Goal: Information Seeking & Learning: Find specific page/section

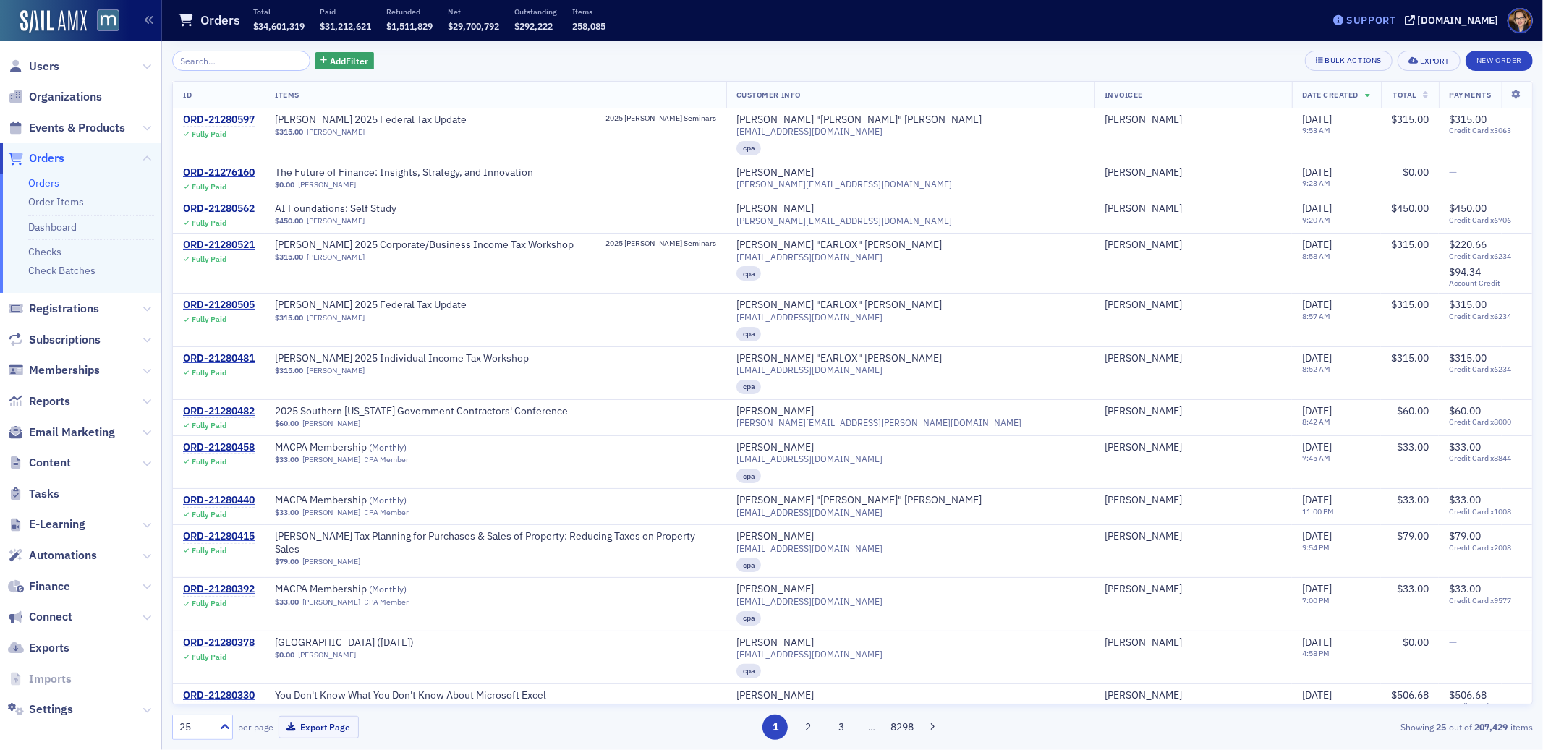
click at [1394, 20] on div "Support" at bounding box center [1371, 20] width 50 height 13
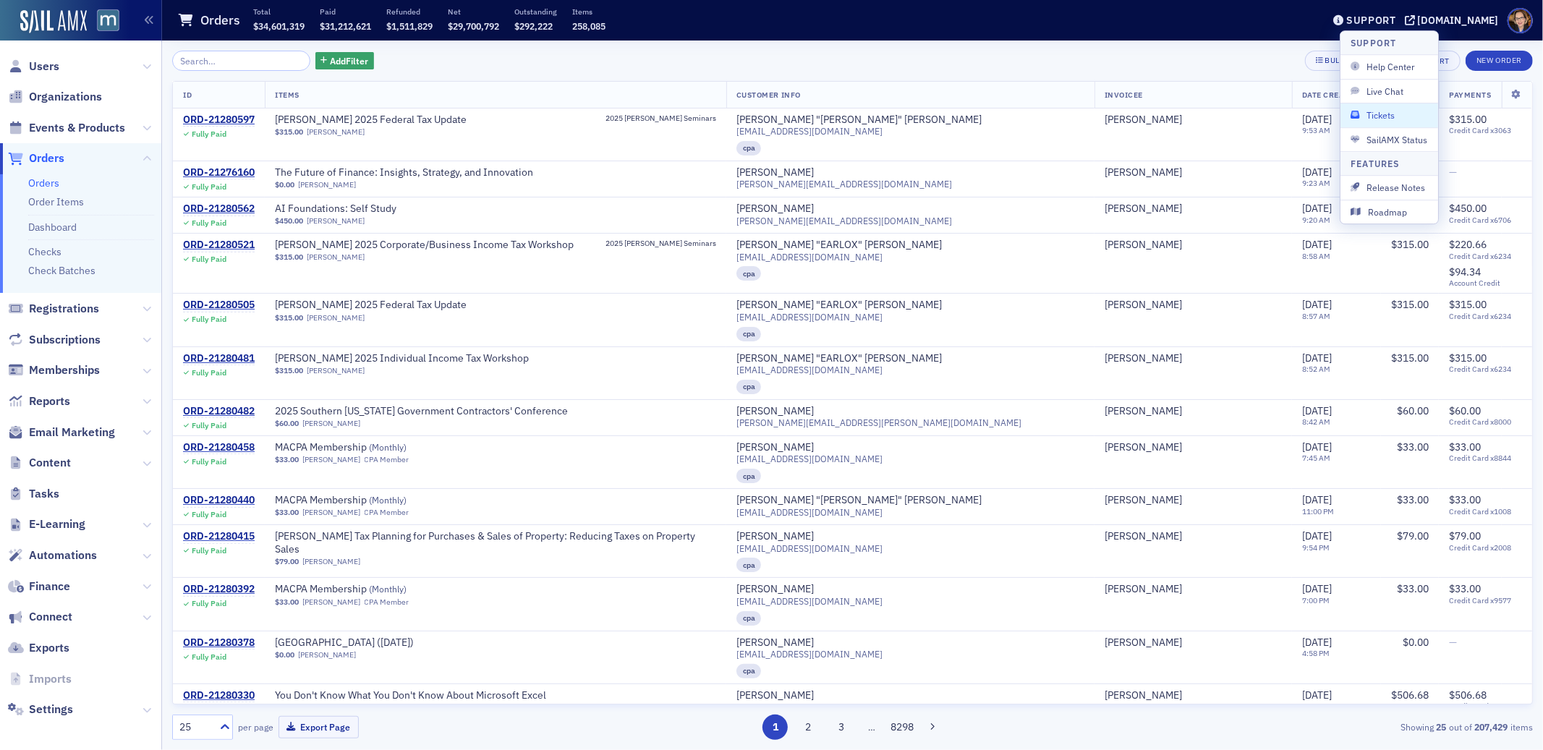
click at [1390, 114] on span "Tickets" at bounding box center [1389, 115] width 77 height 13
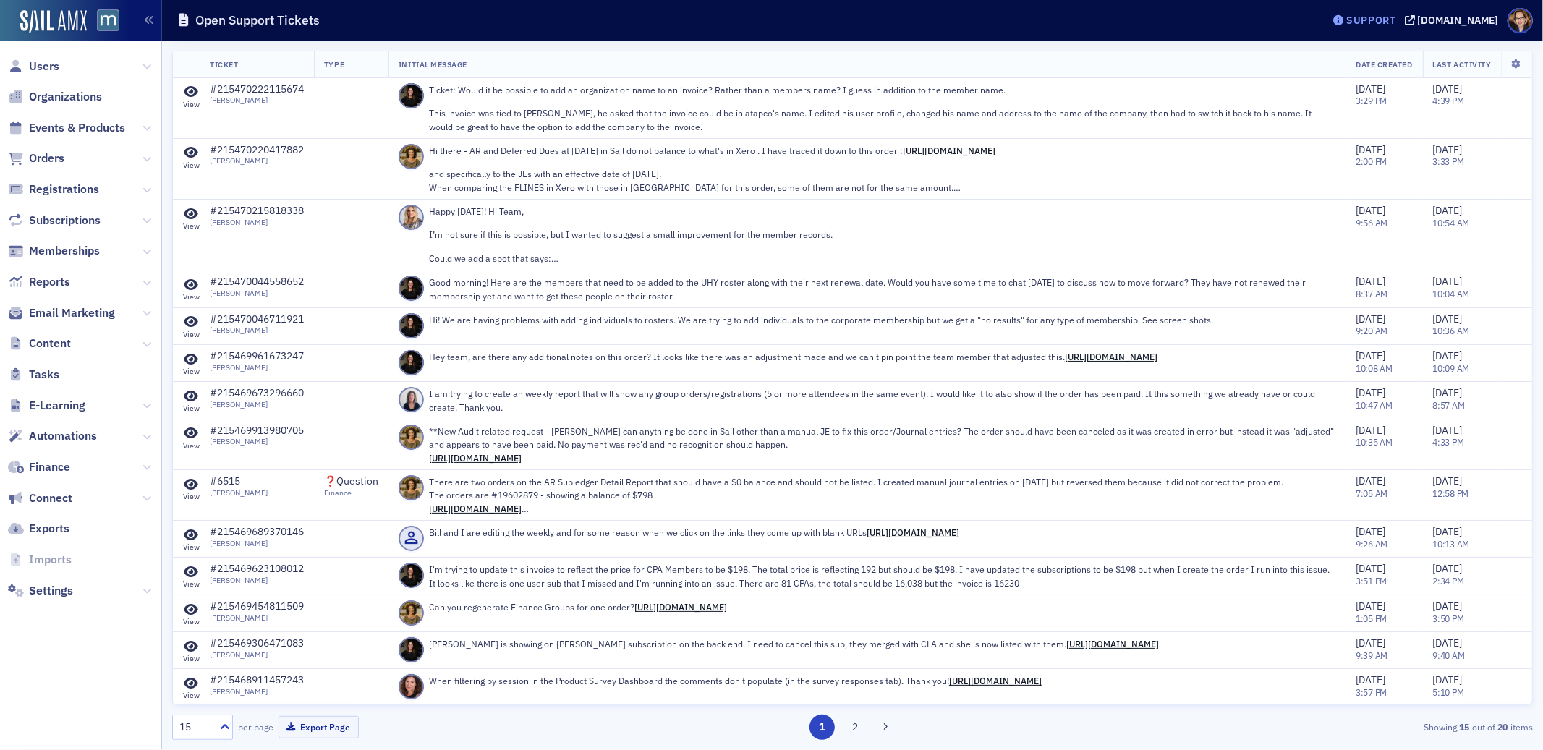
click at [1379, 21] on div "Support" at bounding box center [1371, 20] width 50 height 13
click at [1387, 87] on span "Live Chat" at bounding box center [1389, 91] width 77 height 13
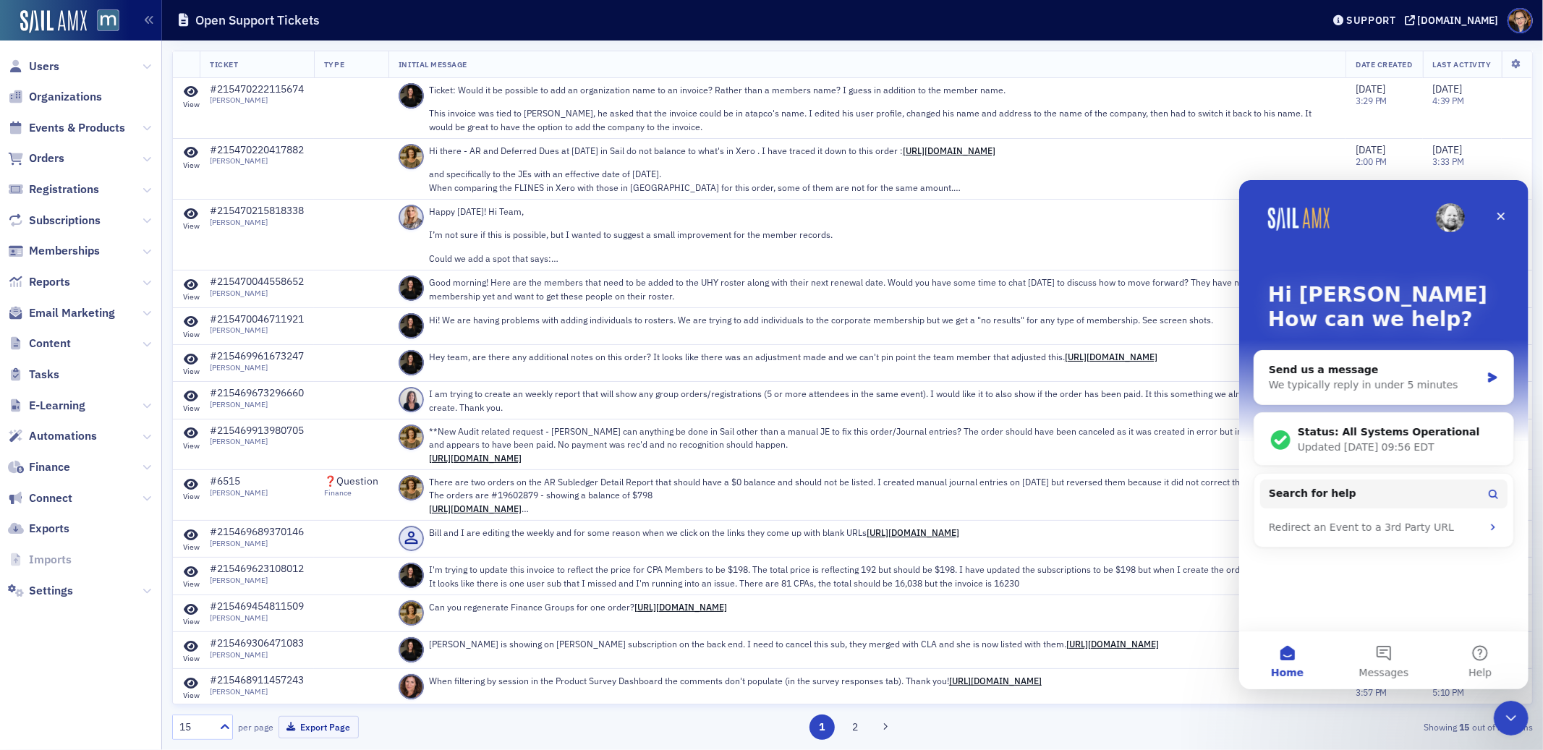
click at [1277, 22] on div "Open Support Tickets" at bounding box center [738, 20] width 1123 height 27
click at [1377, 17] on div "Support" at bounding box center [1371, 20] width 50 height 13
click at [1498, 213] on icon "Close" at bounding box center [1501, 216] width 8 height 8
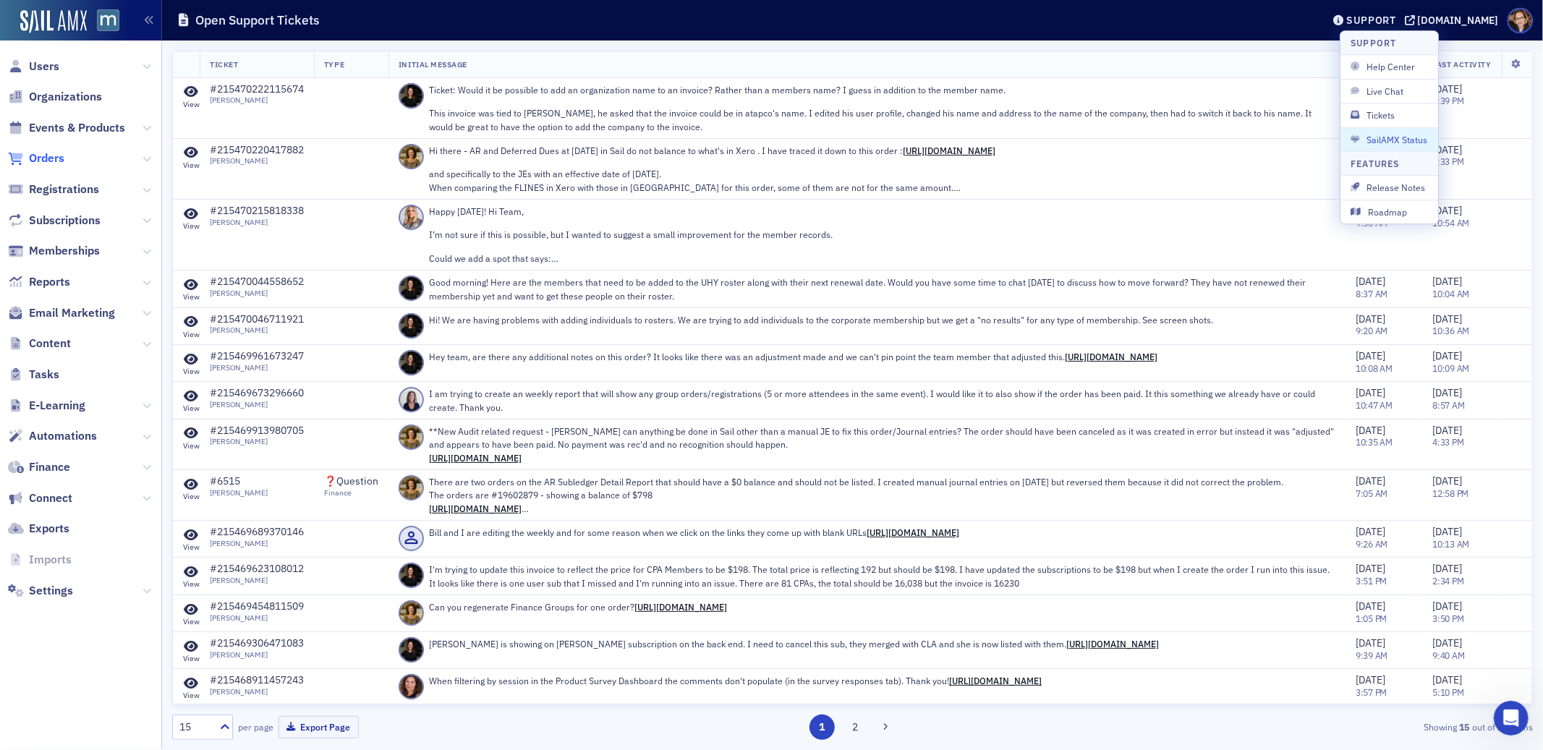
click at [46, 157] on span "Orders" at bounding box center [46, 158] width 35 height 16
